Goal: Task Accomplishment & Management: Manage account settings

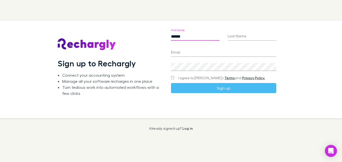
type input "******"
type input "*"
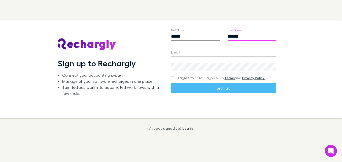
type input "*******"
click at [198, 57] on form "First Name ****** Last Name ******* Email Create a password I agree to Rechargl…" at bounding box center [223, 54] width 105 height 77
click at [192, 54] on input "Email" at bounding box center [223, 53] width 105 height 8
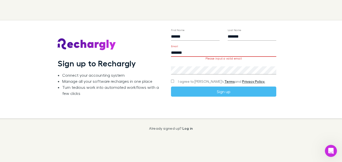
type input "**********"
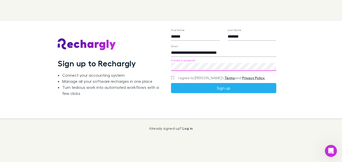
click at [211, 89] on button "Sign up" at bounding box center [223, 88] width 105 height 10
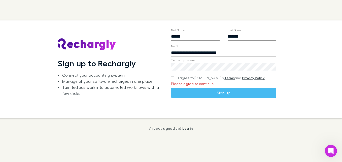
click at [197, 79] on span "I agree to Rechargly’s Terms and Privacy Policy." at bounding box center [221, 77] width 87 height 5
drag, startPoint x: 174, startPoint y: 79, endPoint x: 168, endPoint y: 79, distance: 6.1
click at [168, 79] on div "**********" at bounding box center [223, 69] width 113 height 98
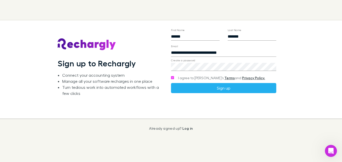
click at [177, 87] on button "Sign up" at bounding box center [223, 88] width 105 height 10
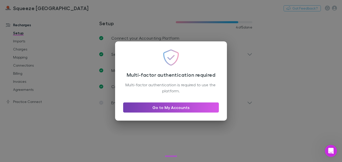
click at [196, 108] on link "Go to My Accounts" at bounding box center [171, 107] width 96 height 10
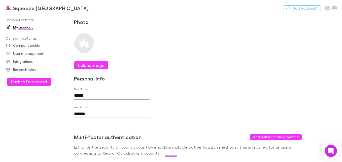
scroll to position [23, 0]
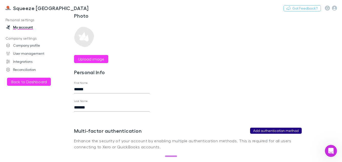
click at [267, 128] on button "Add authentication method" at bounding box center [276, 131] width 52 height 6
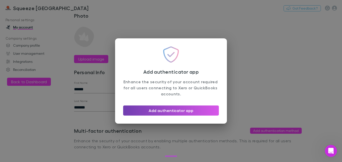
click at [202, 113] on button "Add authenticator app" at bounding box center [171, 110] width 96 height 10
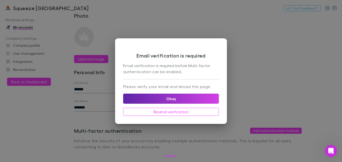
click at [181, 73] on div "Email verification is required before Multi-factor authentication can be enable…" at bounding box center [171, 68] width 96 height 13
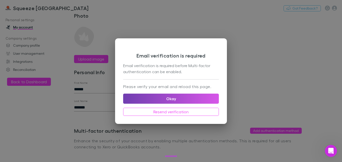
click at [176, 98] on button "Okay" at bounding box center [171, 98] width 96 height 10
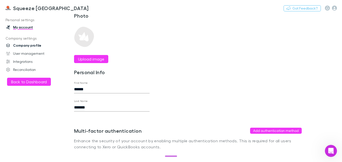
click at [25, 48] on link "Company profile" at bounding box center [33, 45] width 64 height 8
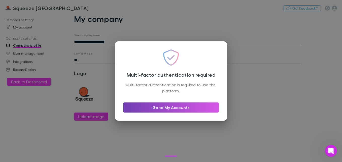
click at [166, 103] on link "Go to My Accounts" at bounding box center [171, 107] width 96 height 10
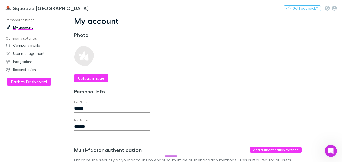
scroll to position [23, 0]
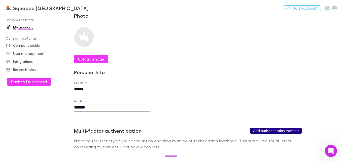
click at [284, 130] on button "Add authentication method" at bounding box center [276, 131] width 52 height 6
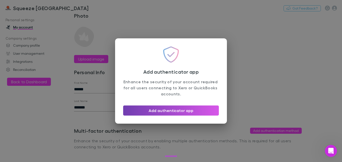
click at [193, 108] on button "Add authenticator app" at bounding box center [171, 110] width 96 height 10
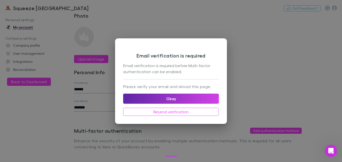
click at [161, 78] on div "Email verification is required Email verification is required before Multi-fact…" at bounding box center [171, 62] width 96 height 33
click at [167, 75] on div "Email verification is required Email verification is required before Multi-fact…" at bounding box center [171, 62] width 96 height 33
click at [168, 86] on p "Please verify your email and reload this page." at bounding box center [171, 86] width 96 height 6
click at [200, 112] on button "Resend verification" at bounding box center [171, 112] width 96 height 8
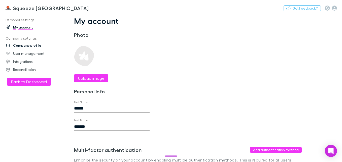
click at [23, 45] on link "Company profile" at bounding box center [33, 45] width 64 height 8
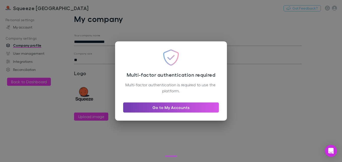
click at [167, 108] on link "Go to My Accounts" at bounding box center [171, 107] width 96 height 10
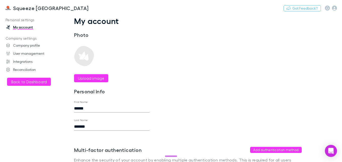
scroll to position [23, 0]
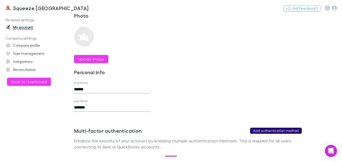
click at [284, 128] on button "Add authentication method" at bounding box center [276, 131] width 52 height 6
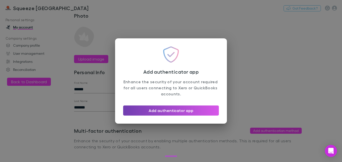
click at [197, 107] on button "Add authenticator app" at bounding box center [171, 110] width 96 height 10
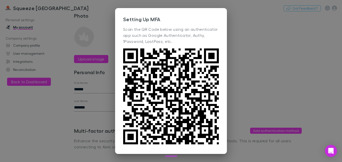
click at [265, 81] on div "Setting Up MFA Scan the QR Code below using an authenticator app such as Google…" at bounding box center [171, 81] width 342 height 162
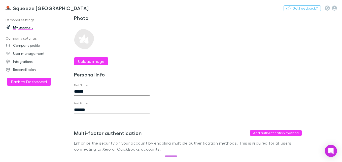
scroll to position [0, 0]
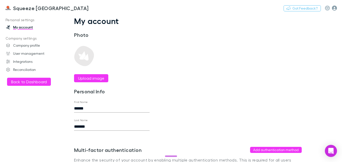
click at [337, 10] on icon "button" at bounding box center [334, 8] width 5 height 5
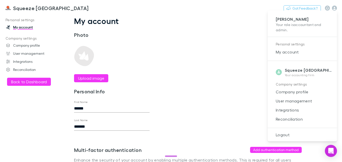
drag, startPoint x: 284, startPoint y: 135, endPoint x: 298, endPoint y: 86, distance: 51.0
click at [298, 86] on ul "[PERSON_NAME] Your role is accountant and admin . Personal settings My account …" at bounding box center [302, 76] width 69 height 127
click at [239, 69] on div at bounding box center [171, 81] width 342 height 162
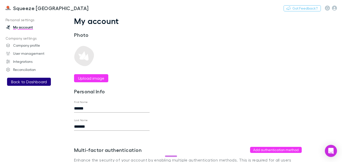
click at [33, 81] on button "Back to Dashboard" at bounding box center [29, 82] width 44 height 8
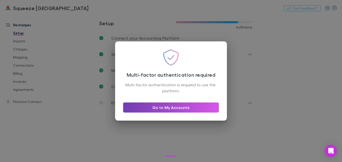
click at [164, 109] on link "Go to My Accounts" at bounding box center [171, 107] width 96 height 10
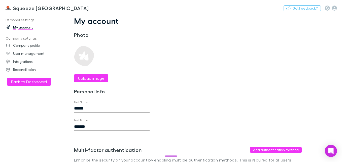
scroll to position [23, 0]
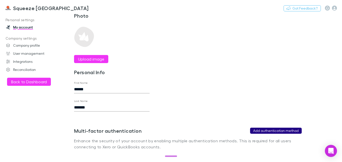
click at [280, 128] on button "Add authentication method" at bounding box center [276, 131] width 52 height 6
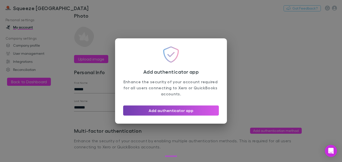
click at [207, 112] on button "Add authenticator app" at bounding box center [171, 110] width 96 height 10
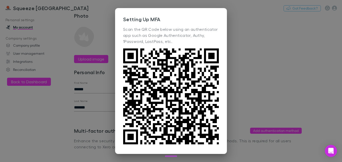
scroll to position [35, 0]
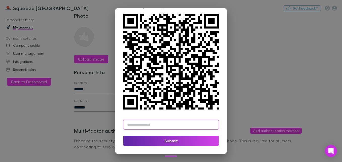
click at [177, 126] on input "text" at bounding box center [171, 124] width 96 height 10
type input "******"
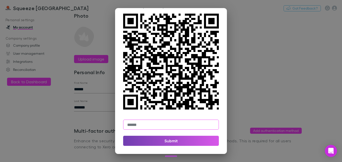
click at [165, 144] on button "Submit" at bounding box center [171, 141] width 96 height 10
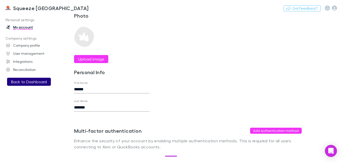
click at [24, 80] on button "Back to Dashboard" at bounding box center [29, 82] width 44 height 8
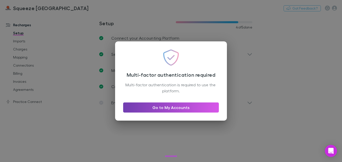
click at [170, 105] on link "Go to My Accounts" at bounding box center [171, 107] width 96 height 10
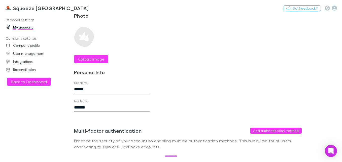
scroll to position [23, 0]
click at [283, 128] on button "Add authentication method" at bounding box center [276, 131] width 52 height 6
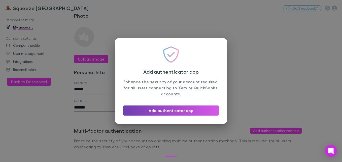
click at [203, 109] on button "Add authenticator app" at bounding box center [171, 110] width 96 height 10
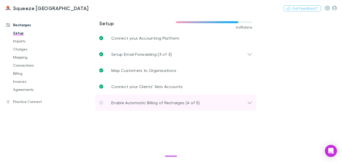
click at [130, 101] on p "Enable Automatic Billing of Recharges (4 of 5)" at bounding box center [155, 103] width 89 height 6
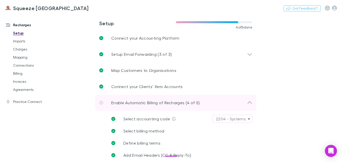
click at [132, 102] on p "Enable Automatic Billing of Recharges (4 of 5)" at bounding box center [155, 103] width 89 height 6
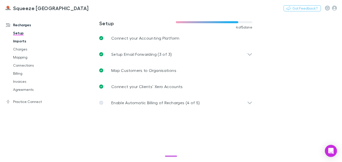
click at [20, 41] on link "Imports" at bounding box center [36, 41] width 57 height 8
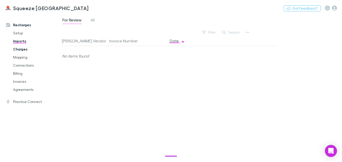
click at [22, 48] on link "Charges" at bounding box center [36, 49] width 57 height 8
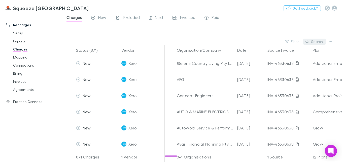
click at [320, 41] on button "Search" at bounding box center [314, 42] width 23 height 6
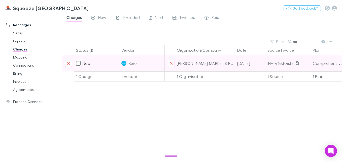
type input "***"
click at [144, 64] on div "Xero" at bounding box center [141, 63] width 41 height 16
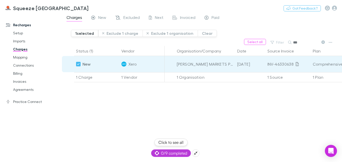
drag, startPoint x: 175, startPoint y: 155, endPoint x: 211, endPoint y: 151, distance: 36.4
click at [211, 151] on body "Squeeze North Sydney Nothing Got Feedback? Recharges Setup Imports Charges Mapp…" at bounding box center [171, 81] width 342 height 162
drag, startPoint x: 211, startPoint y: 151, endPoint x: 220, endPoint y: 149, distance: 8.7
click at [220, 149] on div "Status (1) Vendor Organisation/Company Date Source Invoice Plan Details/Descrip…" at bounding box center [202, 104] width 280 height 116
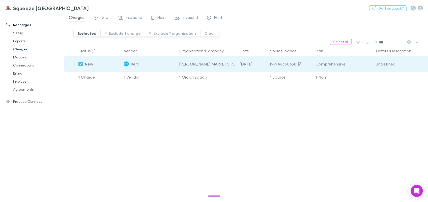
drag, startPoint x: 322, startPoint y: 1, endPoint x: 247, endPoint y: 124, distance: 143.4
click at [247, 124] on div "Status (1) Vendor Organisation/Company Date Source Invoice Plan Details/Descrip…" at bounding box center [245, 124] width 363 height 156
click at [34, 74] on link "Billing" at bounding box center [38, 73] width 60 height 8
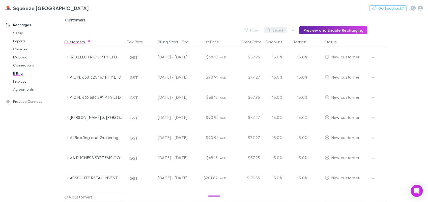
click at [278, 32] on button "Search" at bounding box center [275, 30] width 23 height 6
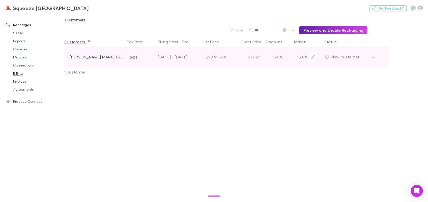
type input "***"
click at [101, 59] on div "TOD MARKETS PTY LTD" at bounding box center [96, 57] width 53 height 20
click at [326, 56] on icon at bounding box center [327, 57] width 5 height 4
click at [342, 57] on icon "button" at bounding box center [374, 57] width 4 height 1
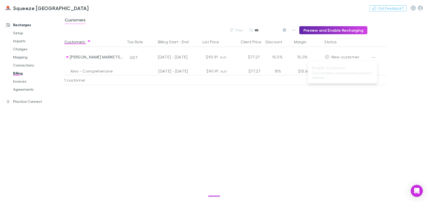
click at [173, 111] on div at bounding box center [214, 101] width 428 height 202
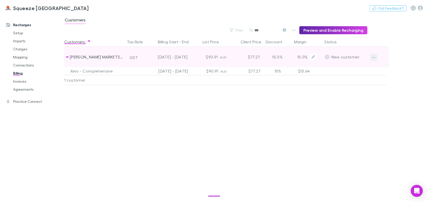
click at [342, 57] on icon "button" at bounding box center [374, 57] width 4 height 4
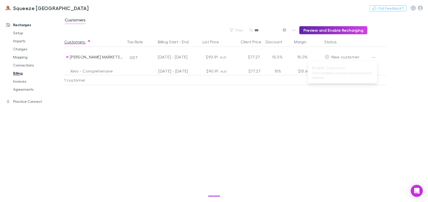
click at [342, 126] on div at bounding box center [214, 101] width 428 height 202
click at [29, 33] on link "Setup" at bounding box center [38, 33] width 60 height 8
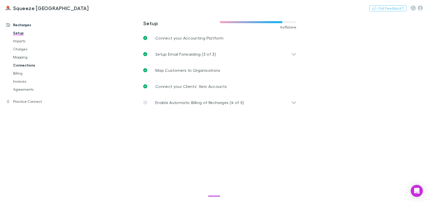
click at [24, 66] on link "Connections" at bounding box center [38, 65] width 60 height 8
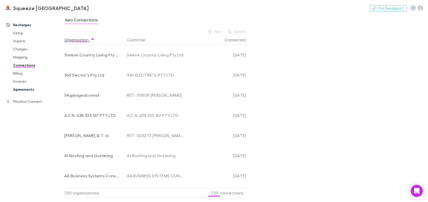
click at [26, 89] on link "Agreements" at bounding box center [38, 89] width 60 height 8
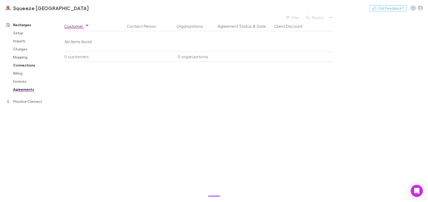
click at [25, 65] on link "Connections" at bounding box center [38, 65] width 60 height 8
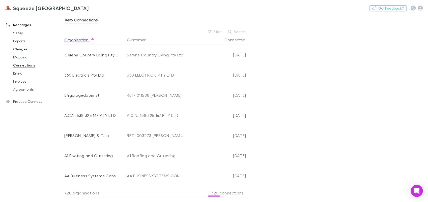
click at [18, 51] on link "Charges" at bounding box center [38, 49] width 60 height 8
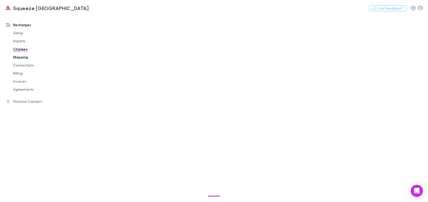
click at [19, 58] on link "Mapping" at bounding box center [38, 57] width 60 height 8
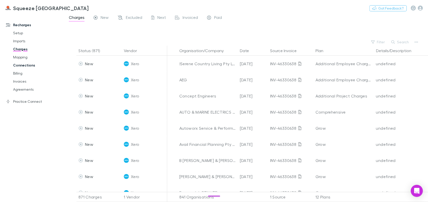
click at [21, 67] on link "Connections" at bounding box center [38, 65] width 60 height 8
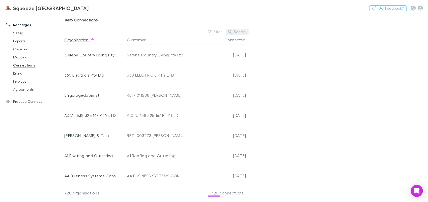
click at [240, 34] on button "Search" at bounding box center [237, 32] width 23 height 6
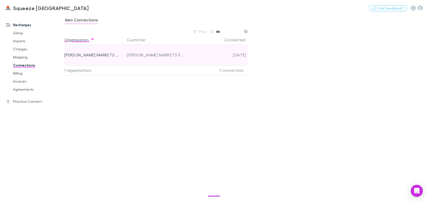
type input "***"
click at [178, 56] on div "TOD MARKETS PTY LTD" at bounding box center [155, 55] width 57 height 20
click at [95, 53] on div "TOD MARKETS PTY LTD" at bounding box center [92, 55] width 56 height 20
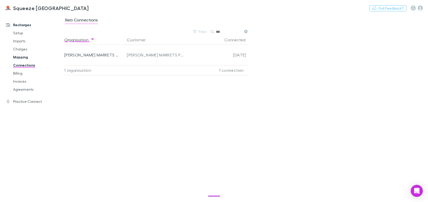
click at [21, 58] on link "Mapping" at bounding box center [38, 57] width 60 height 8
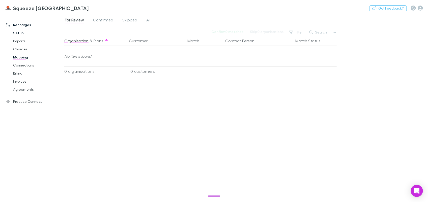
click at [22, 35] on link "Setup" at bounding box center [38, 33] width 60 height 8
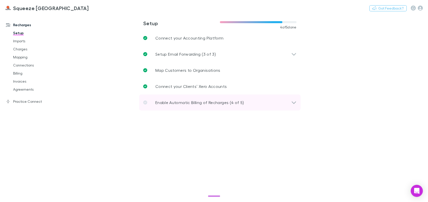
click at [181, 104] on p "Enable Automatic Billing of Recharges (4 of 5)" at bounding box center [199, 103] width 89 height 6
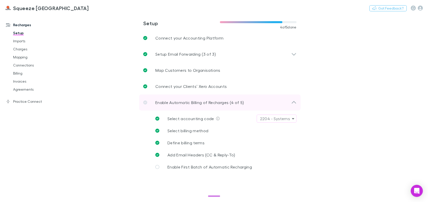
click at [191, 105] on p "Enable Automatic Billing of Recharges (4 of 5)" at bounding box center [199, 103] width 89 height 6
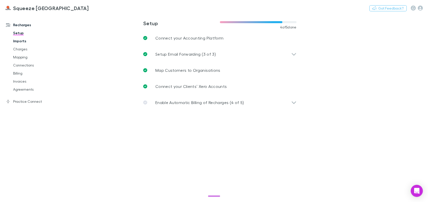
click at [26, 40] on link "Imports" at bounding box center [38, 41] width 60 height 8
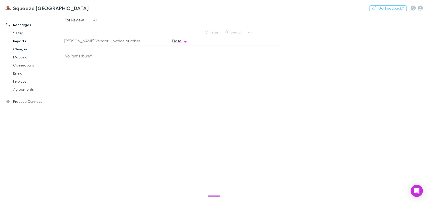
click at [20, 50] on link "Charges" at bounding box center [38, 49] width 60 height 8
